Goal: Information Seeking & Learning: Learn about a topic

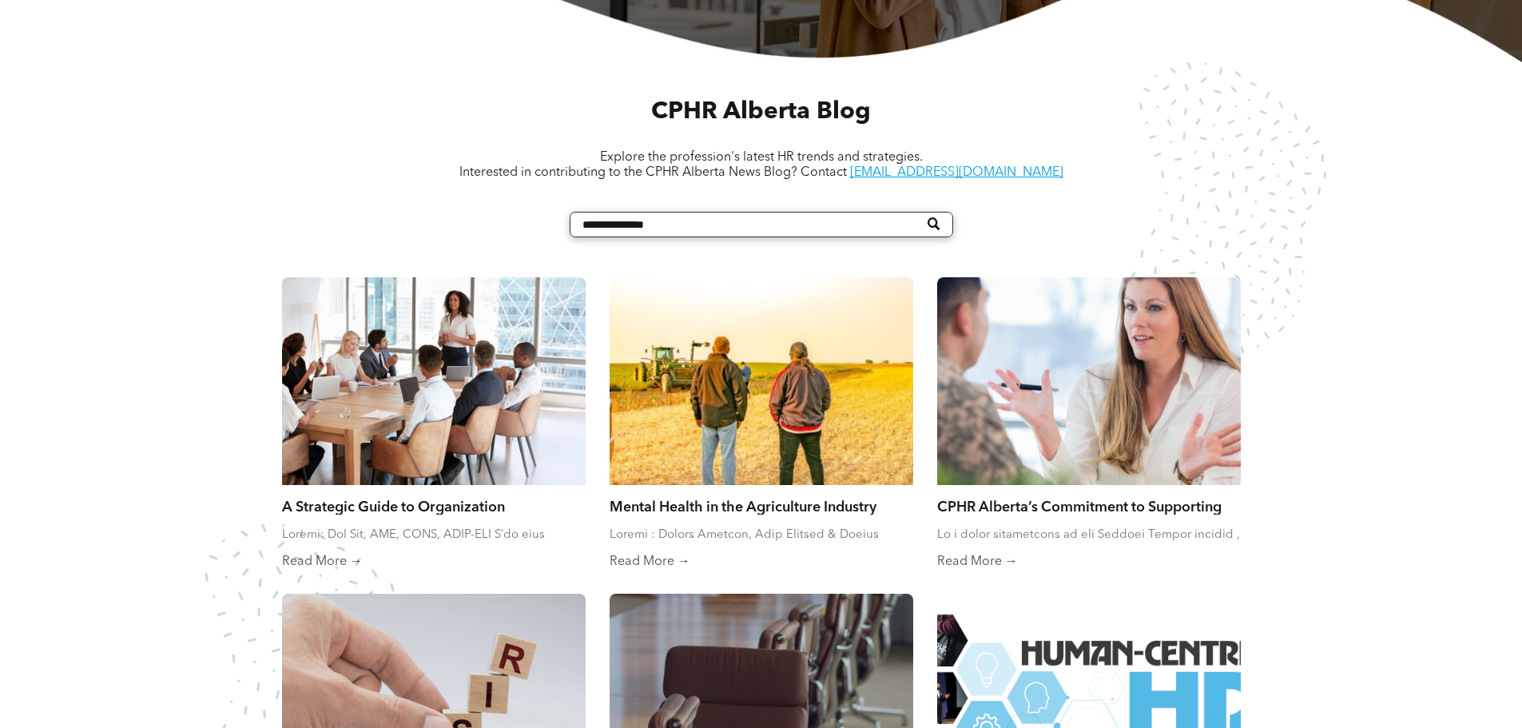
scroll to position [639, 0]
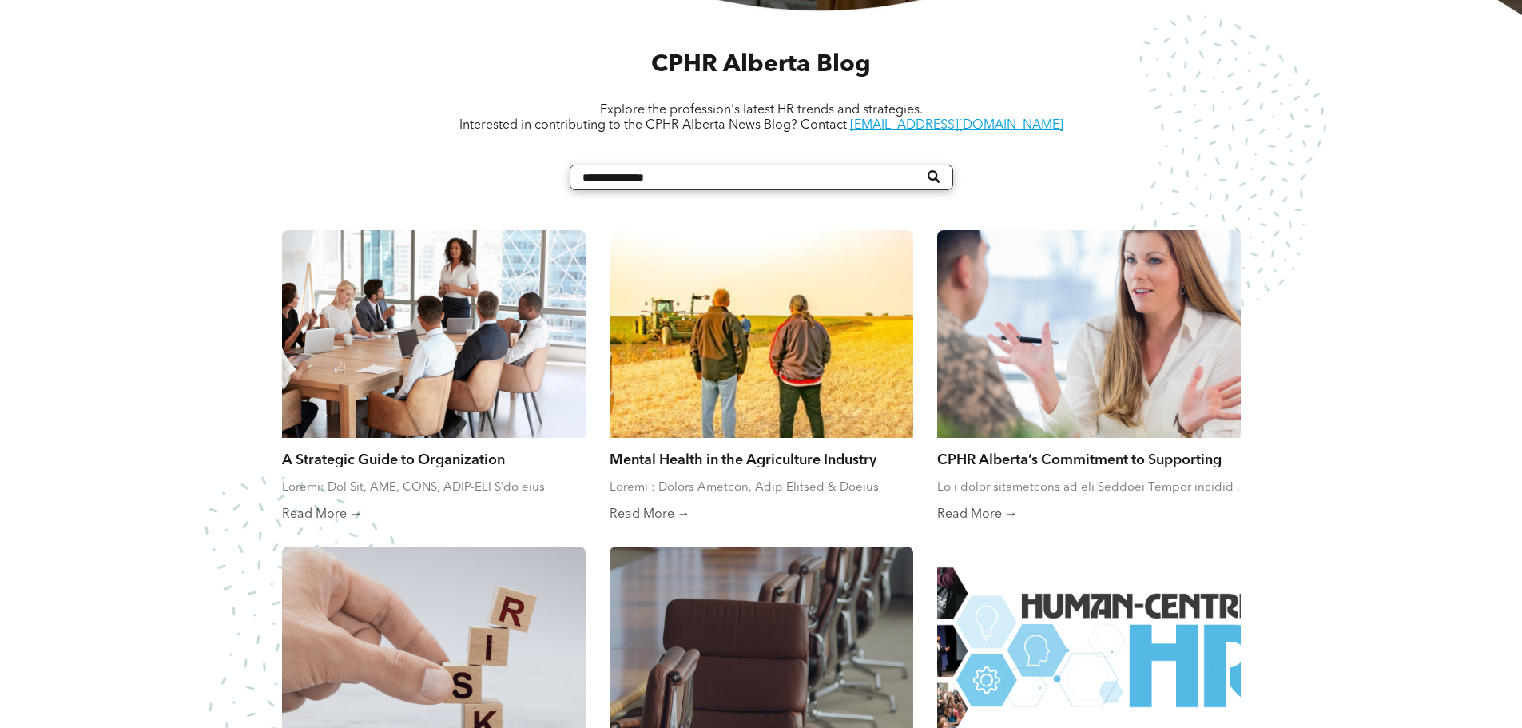
click at [401, 459] on link "A Strategic Guide to Organization Restructuring, Part 1" at bounding box center [434, 459] width 304 height 18
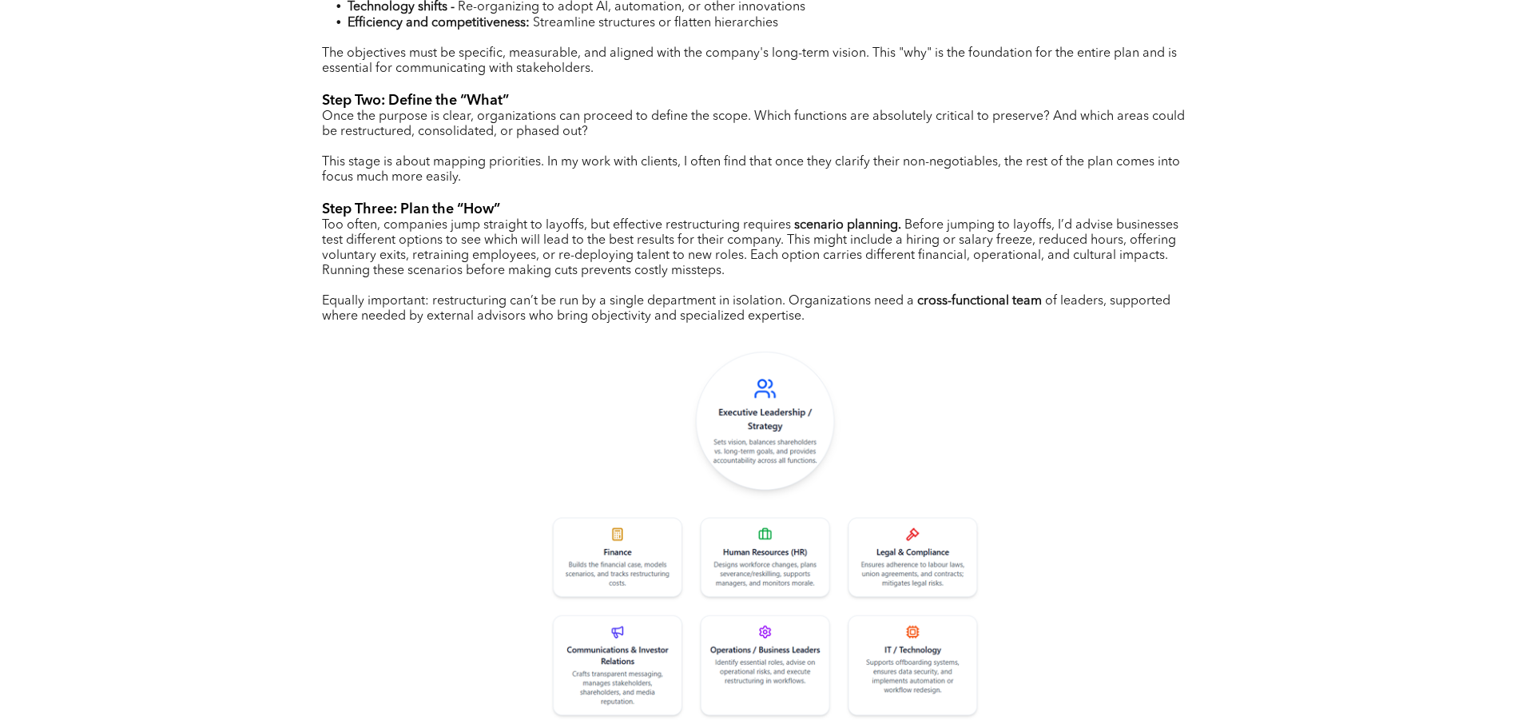
scroll to position [1358, 0]
